Goal: Navigation & Orientation: Find specific page/section

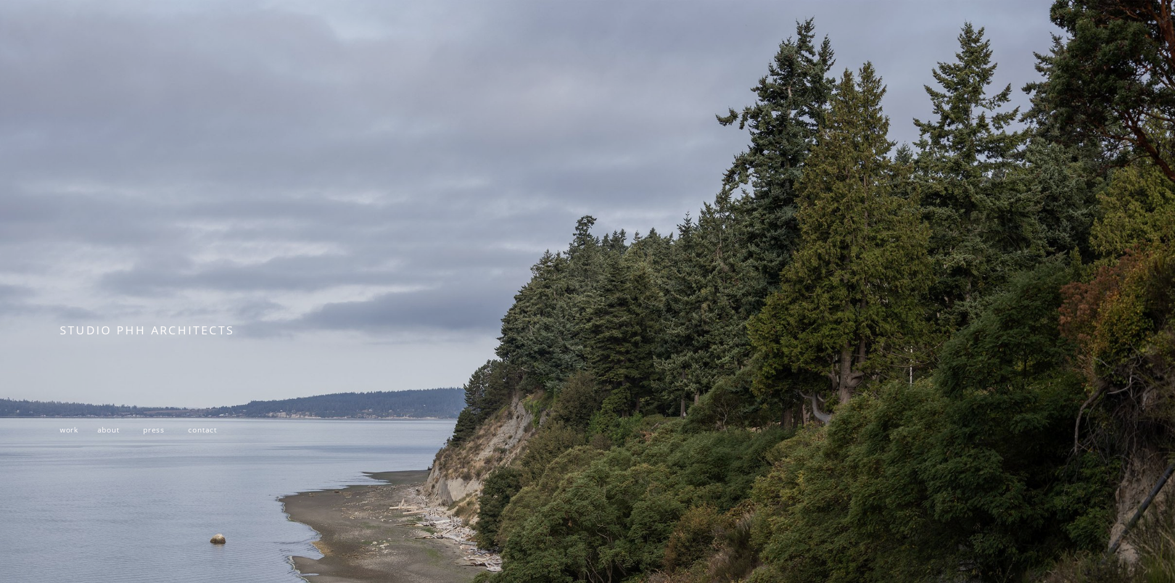
click at [201, 432] on span "contact" at bounding box center [202, 429] width 29 height 10
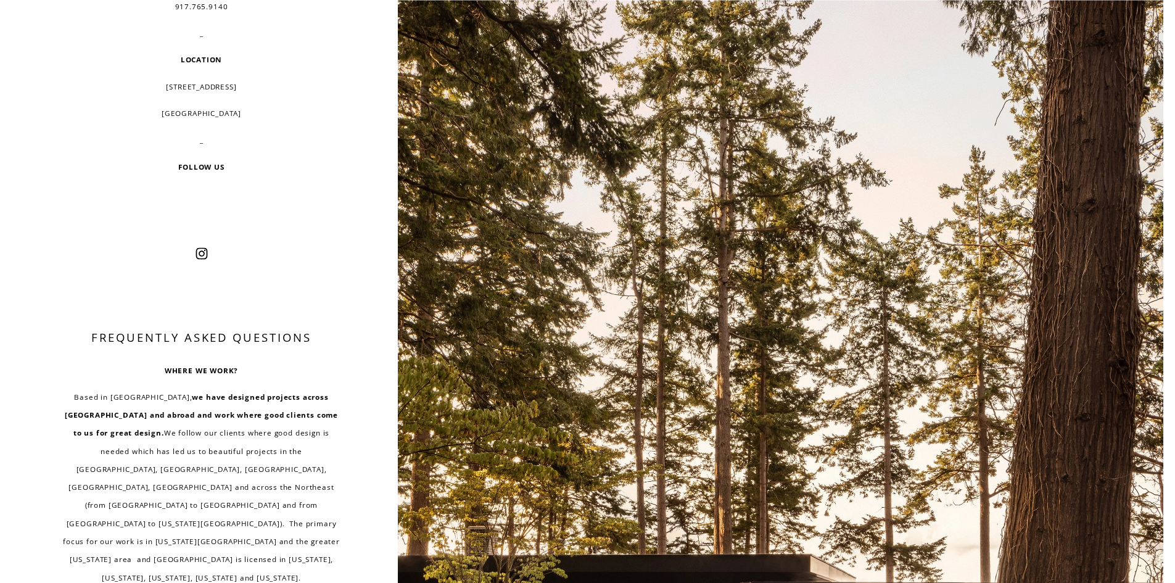
scroll to position [370, 0]
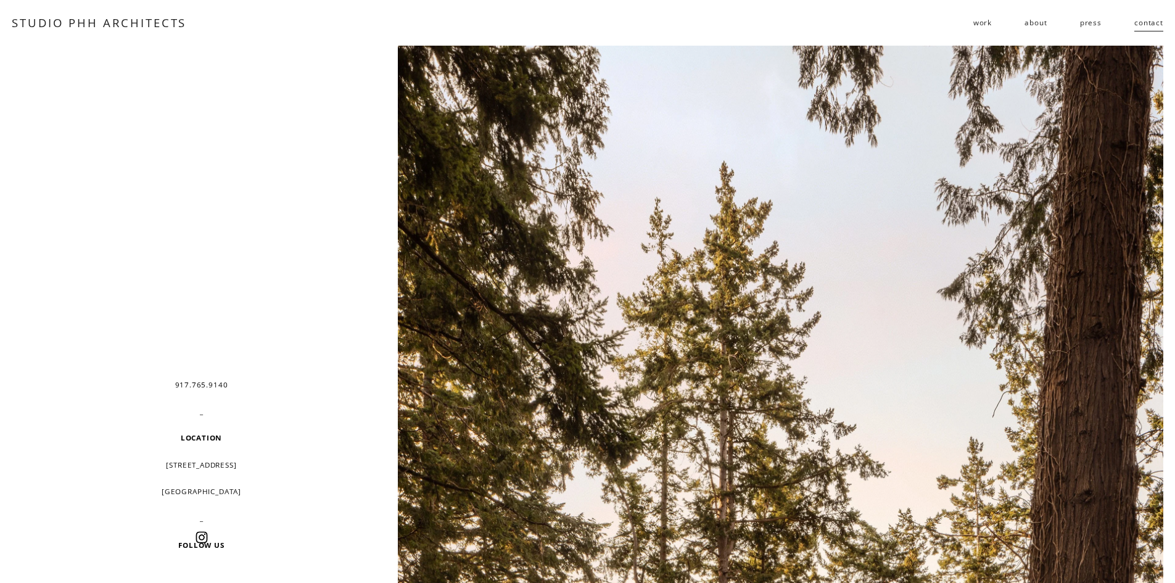
scroll to position [370, 0]
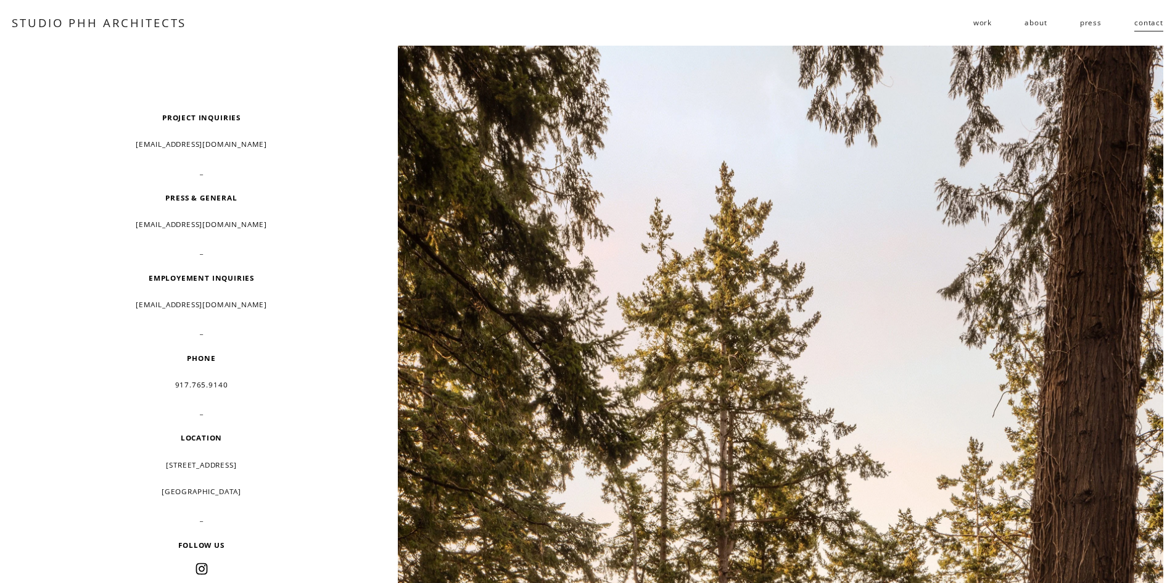
click at [989, 23] on span "work" at bounding box center [982, 23] width 19 height 18
click at [1033, 27] on link "about" at bounding box center [1035, 23] width 22 height 20
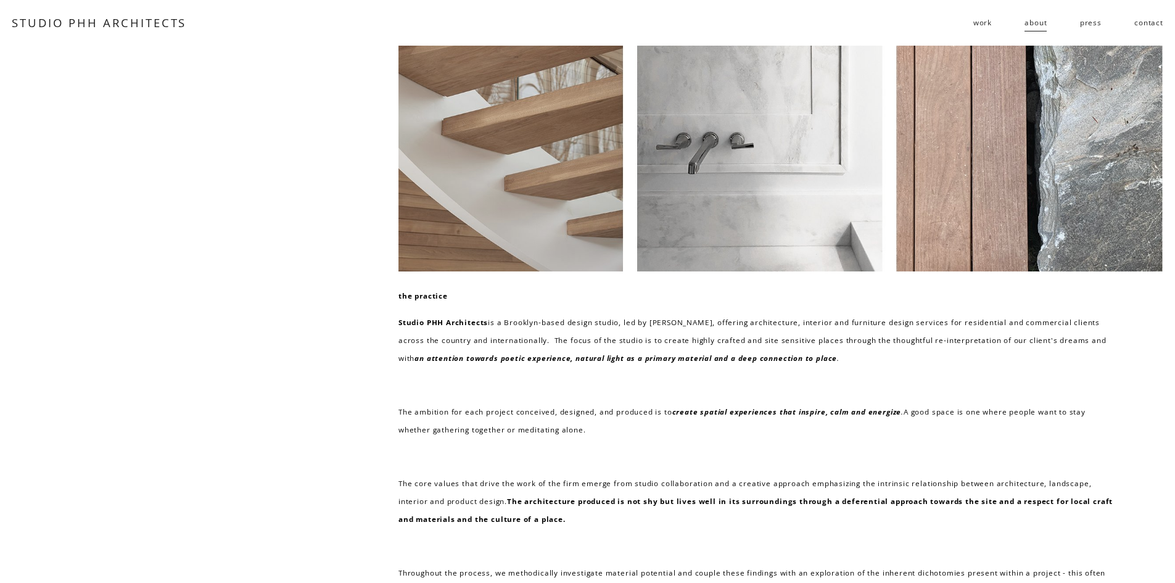
click at [1093, 22] on link "press" at bounding box center [1091, 23] width 22 height 20
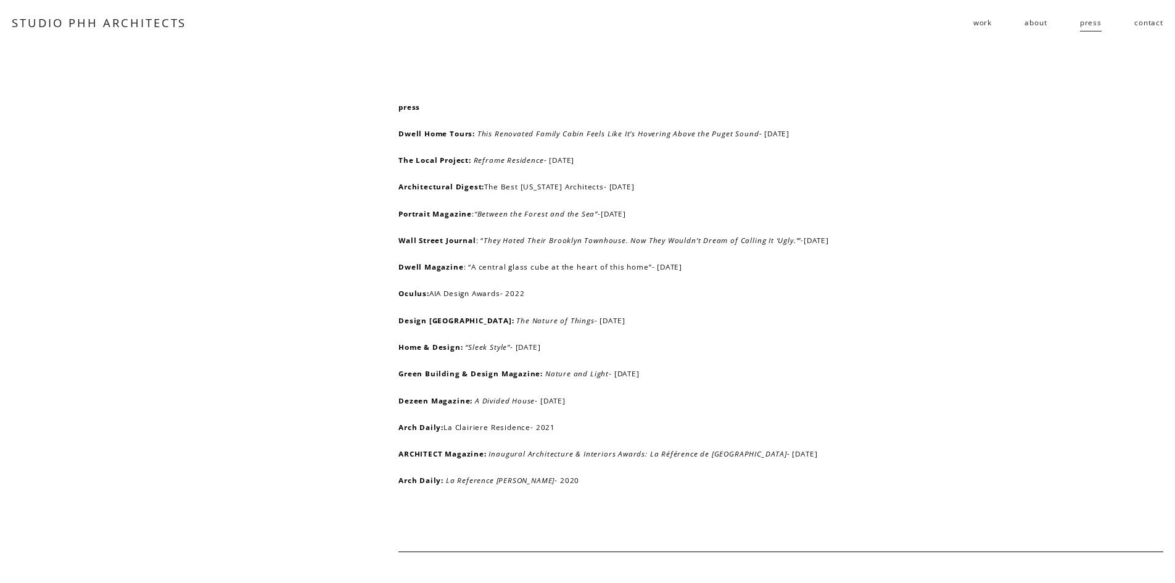
scroll to position [463, 0]
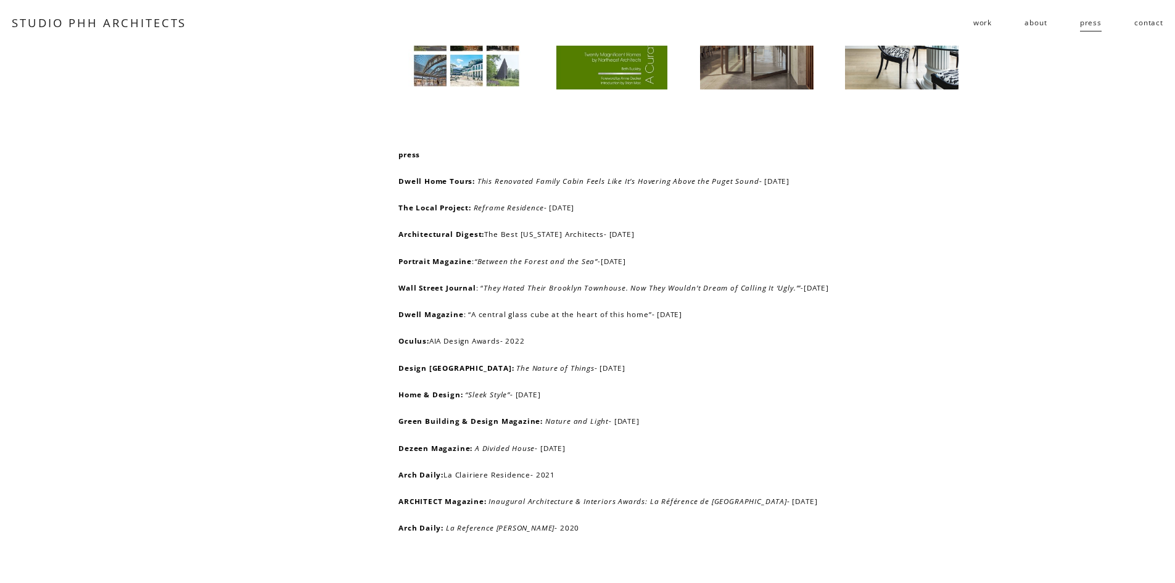
click at [989, 26] on span "work" at bounding box center [982, 23] width 19 height 18
click at [0, 0] on span "residential" at bounding box center [0, 0] width 0 height 0
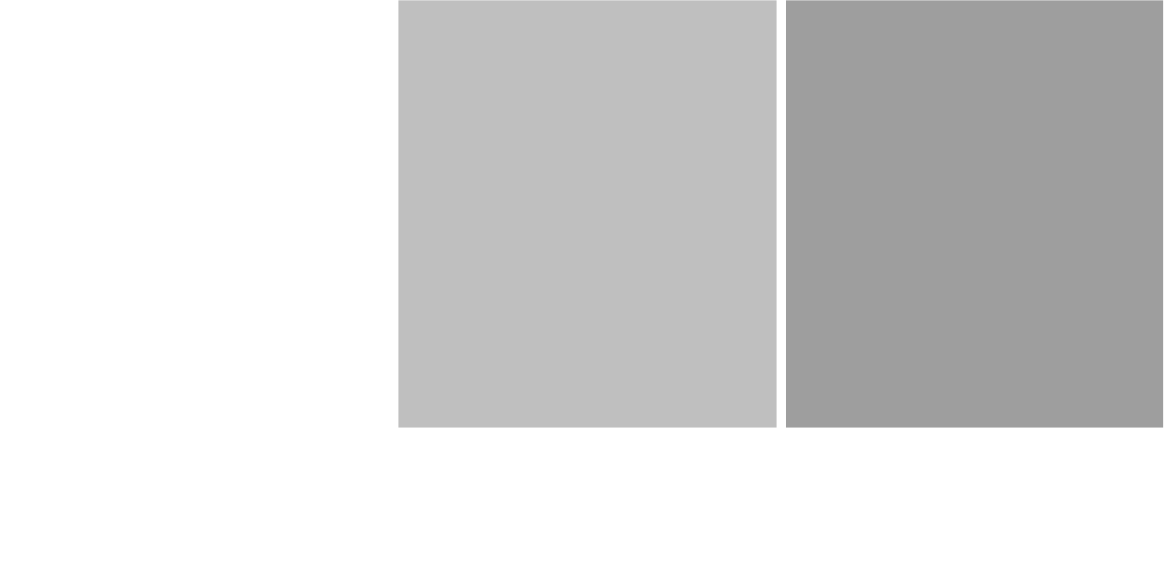
scroll to position [2343, 0]
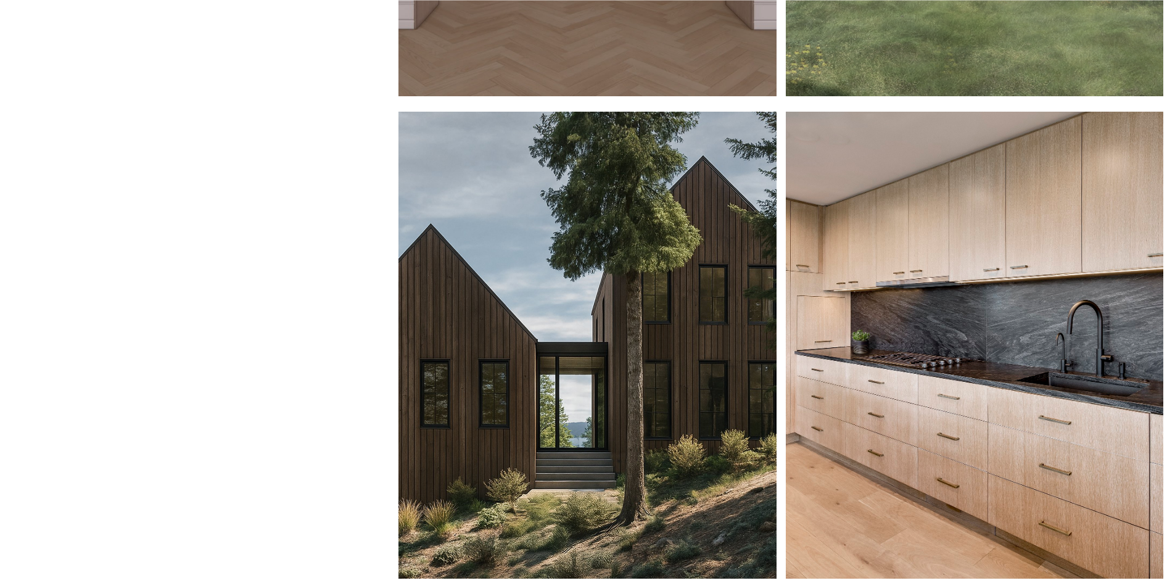
click at [350, 17] on div at bounding box center [587, 345] width 1175 height 5286
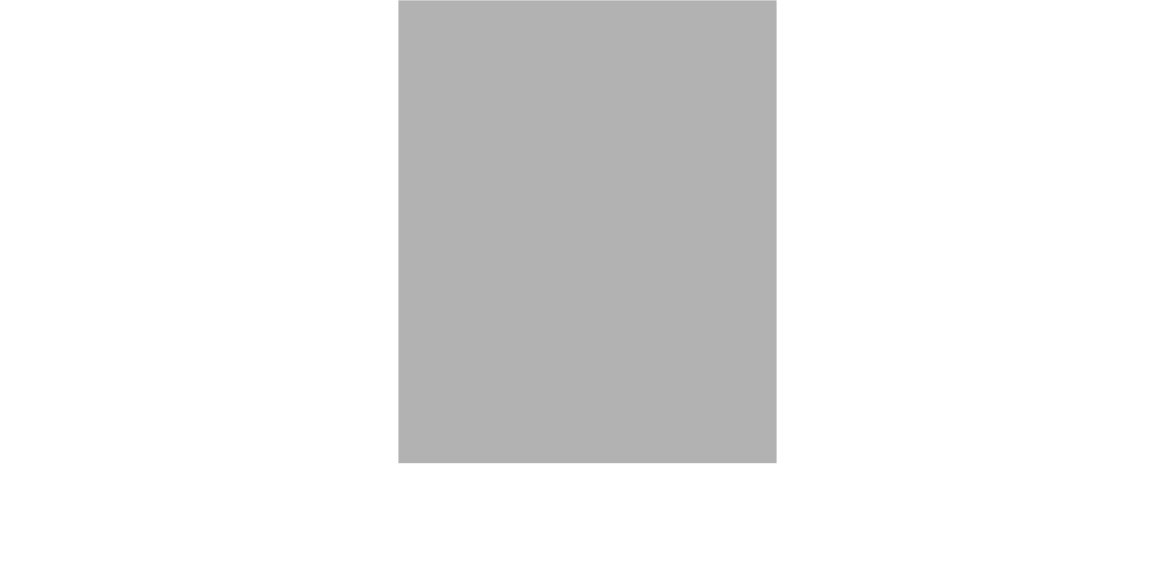
scroll to position [5056, 0]
